Goal: Task Accomplishment & Management: Complete application form

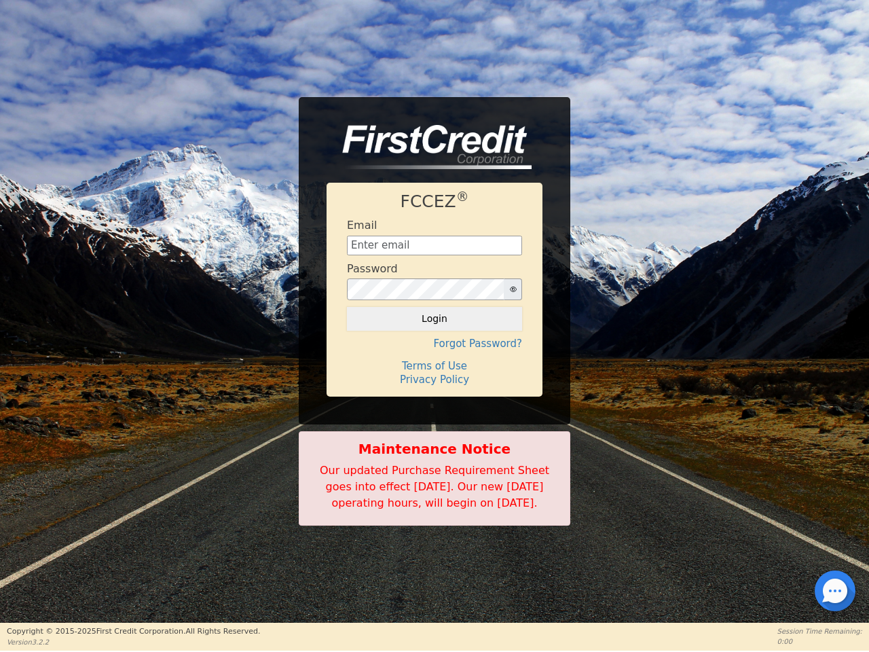
click at [435, 325] on div "FCCEZ ® Email Password Login Forgot Password? Terms of Use Privacy Policy" at bounding box center [435, 289] width 216 height 213
click at [513, 287] on icon "button" at bounding box center [513, 289] width 7 height 5
click at [435, 310] on button "Login" at bounding box center [434, 318] width 175 height 23
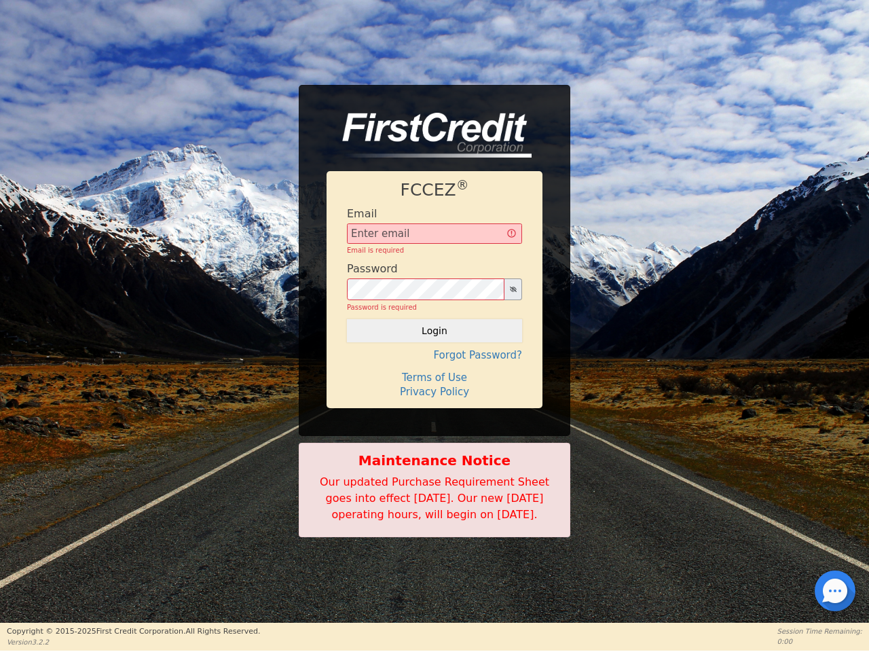
click at [435, 336] on div "FCCEZ ® Email Email is required Password Password is required Login Forgot Pass…" at bounding box center [435, 289] width 216 height 237
click at [435, 358] on div "FCCEZ ® Email Email is required Password Password is required Login Forgot Pass…" at bounding box center [435, 289] width 216 height 237
click at [435, 372] on h4 "Terms of Use" at bounding box center [434, 378] width 175 height 12
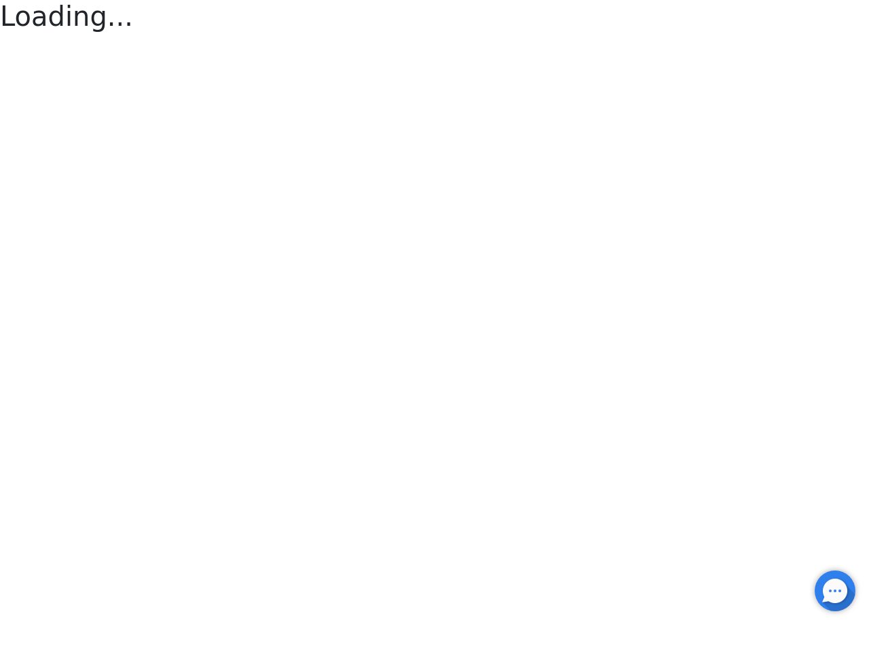
click at [835, 591] on div at bounding box center [835, 591] width 3 height 3
